Goal: Task Accomplishment & Management: Manage account settings

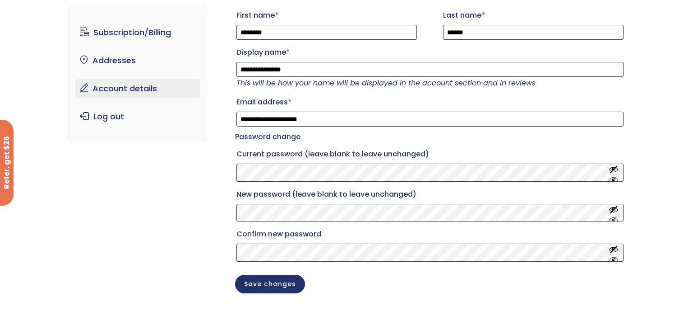
scroll to position [56, 0]
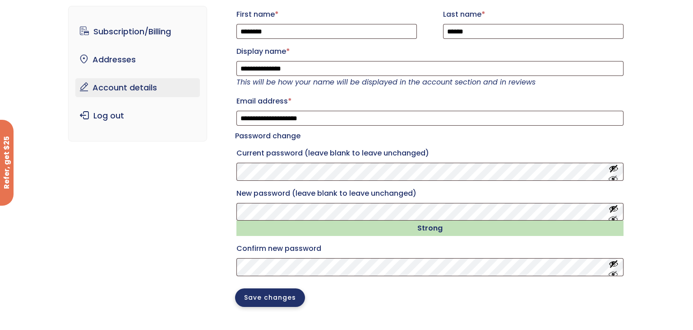
click at [275, 306] on button "Save changes" at bounding box center [270, 297] width 70 height 19
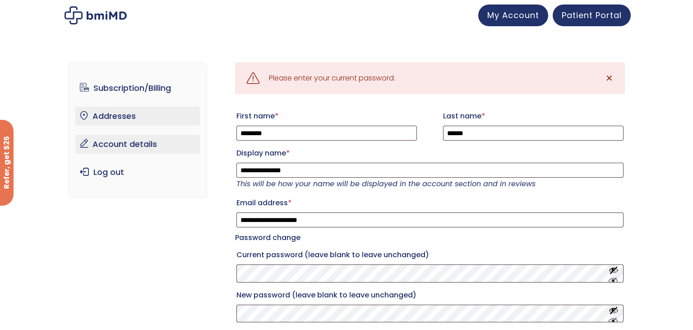
click at [121, 117] on link "Addresses" at bounding box center [137, 116] width 125 height 19
